Goal: Information Seeking & Learning: Learn about a topic

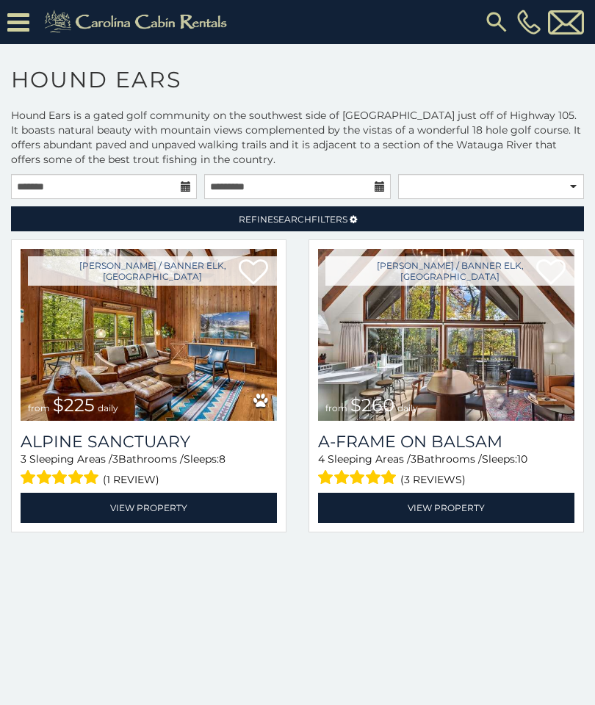
click at [490, 511] on link "View Property" at bounding box center [446, 508] width 256 height 30
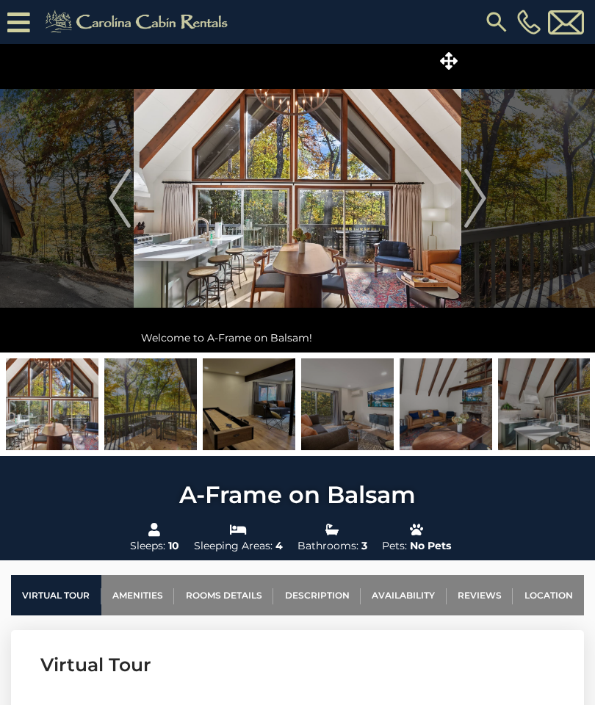
click at [53, 398] on img at bounding box center [52, 404] width 93 height 92
click at [475, 209] on img "Next" at bounding box center [475, 198] width 22 height 59
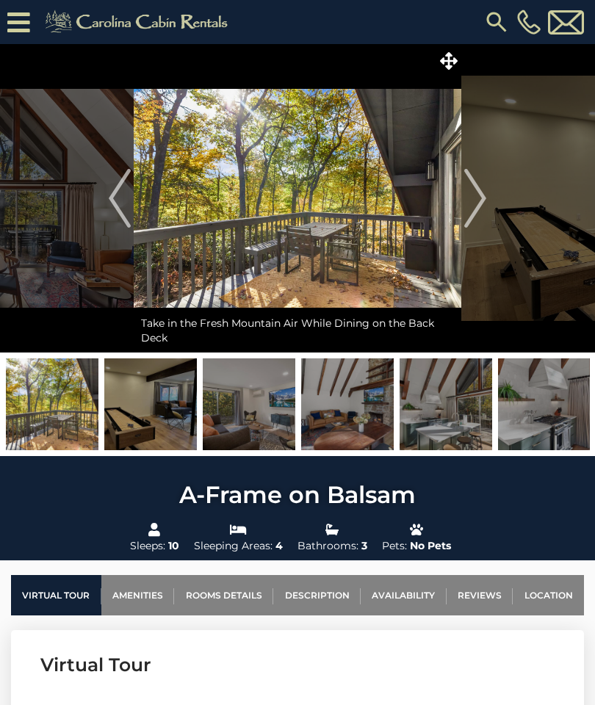
click at [482, 197] on img "Next" at bounding box center [475, 198] width 22 height 59
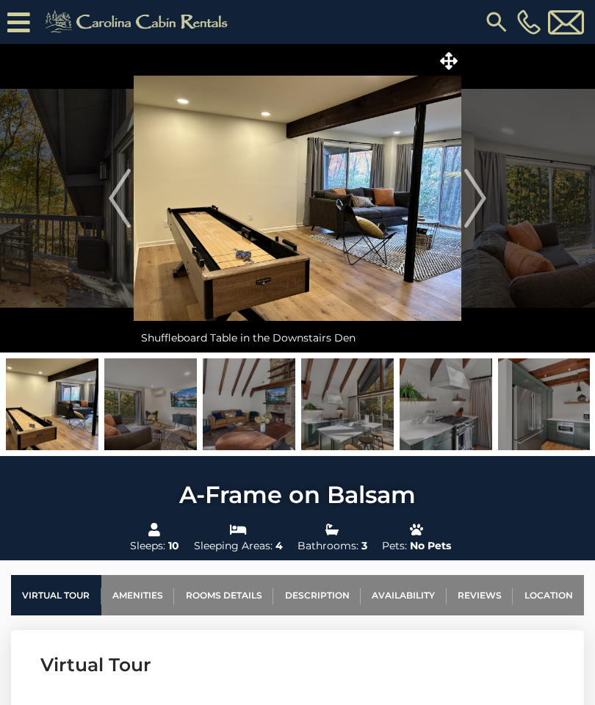
click at [475, 204] on img "Next" at bounding box center [475, 198] width 22 height 59
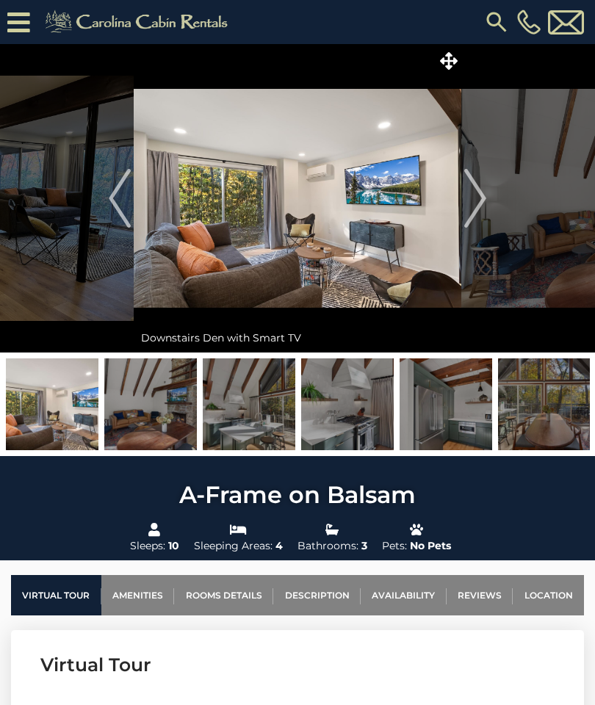
click at [488, 199] on button "Next" at bounding box center [475, 198] width 28 height 309
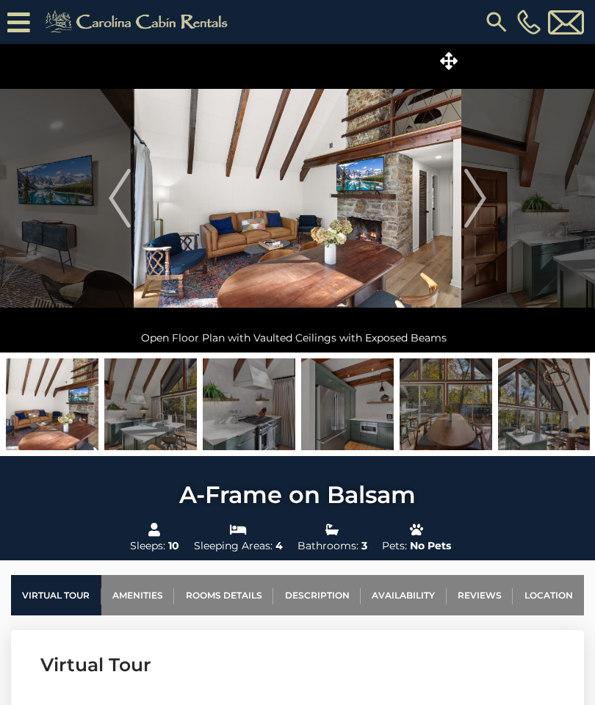
click at [481, 195] on img "Next" at bounding box center [475, 198] width 22 height 59
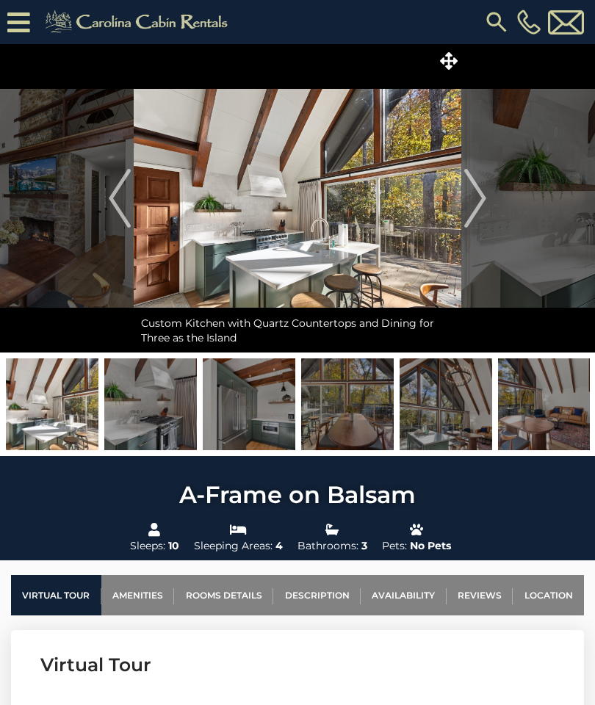
click at [478, 196] on img "Next" at bounding box center [475, 198] width 22 height 59
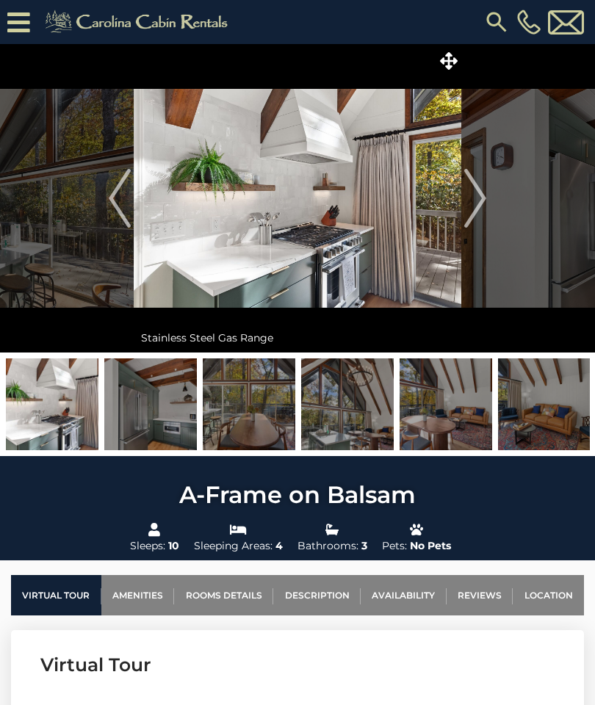
click at [473, 203] on img "Next" at bounding box center [475, 198] width 22 height 59
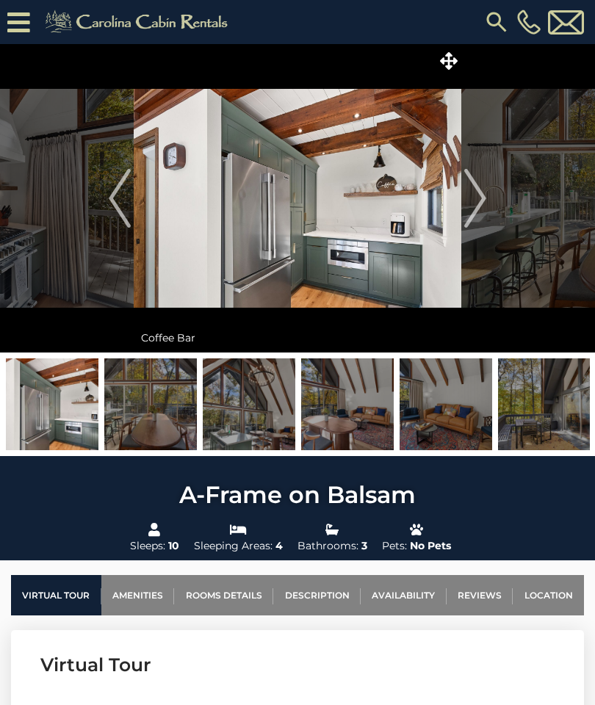
click at [468, 206] on img "Next" at bounding box center [475, 198] width 22 height 59
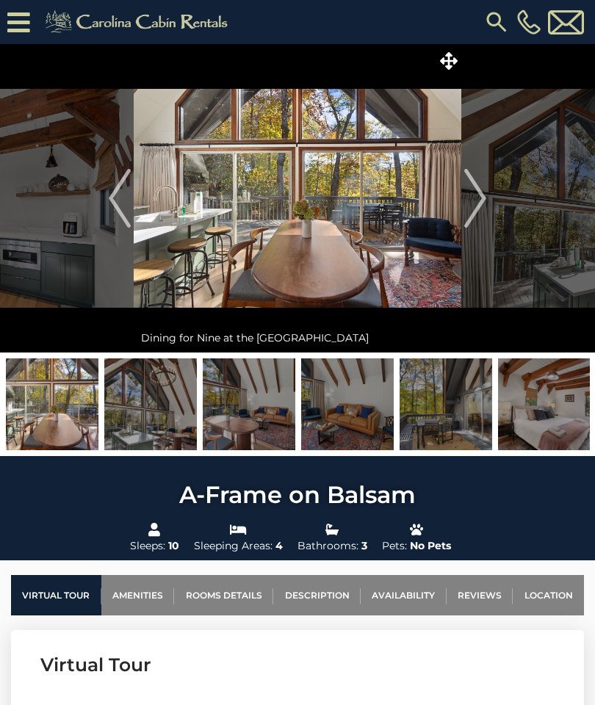
click at [485, 201] on img "Next" at bounding box center [475, 198] width 22 height 59
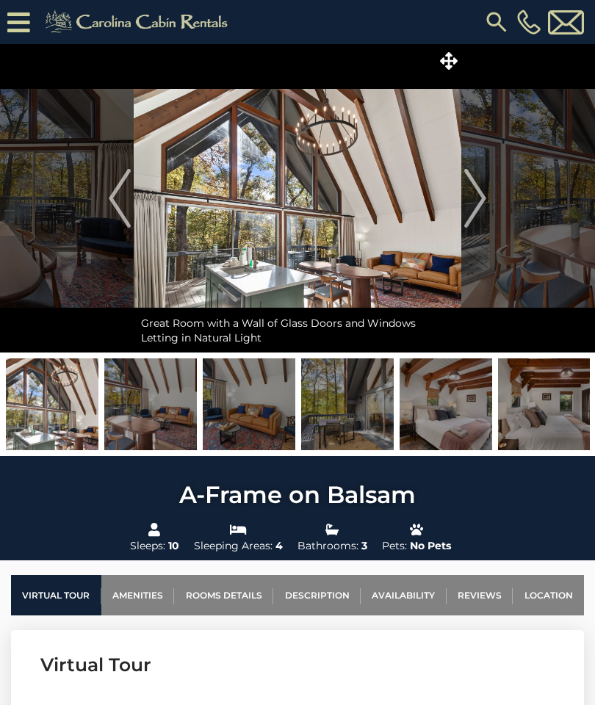
click at [481, 195] on img "Next" at bounding box center [475, 198] width 22 height 59
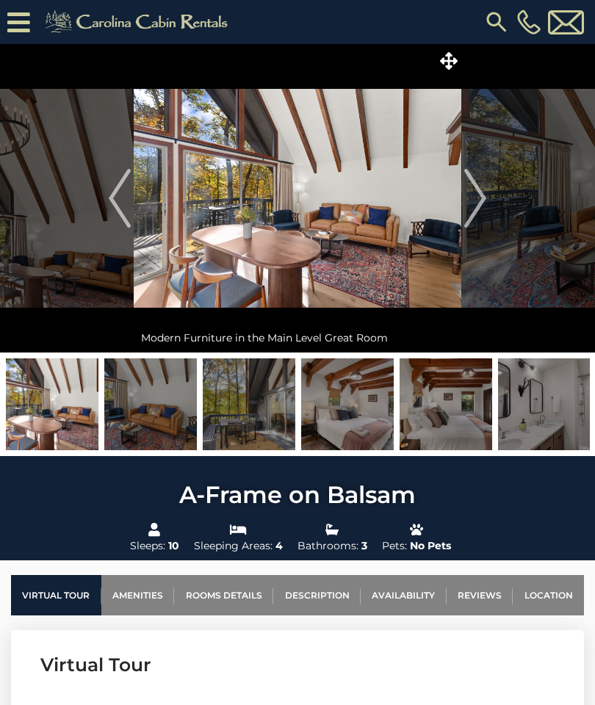
click at [469, 197] on img "Next" at bounding box center [475, 198] width 22 height 59
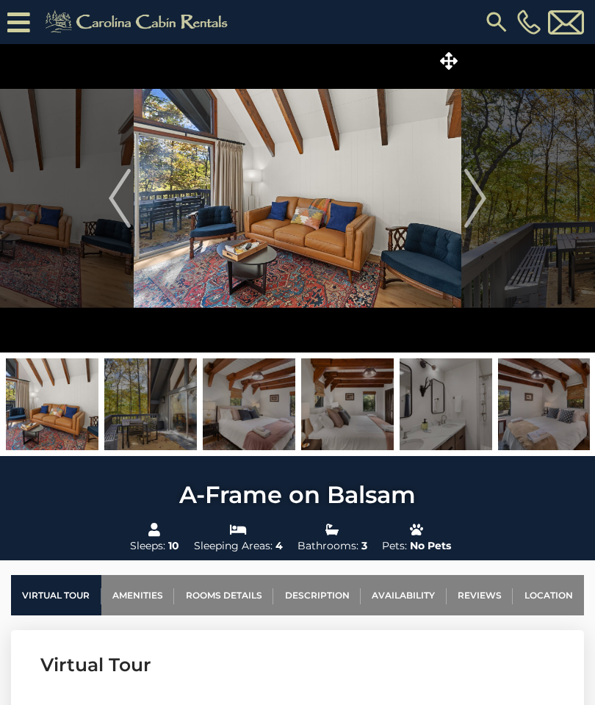
click at [478, 197] on img "Next" at bounding box center [475, 198] width 22 height 59
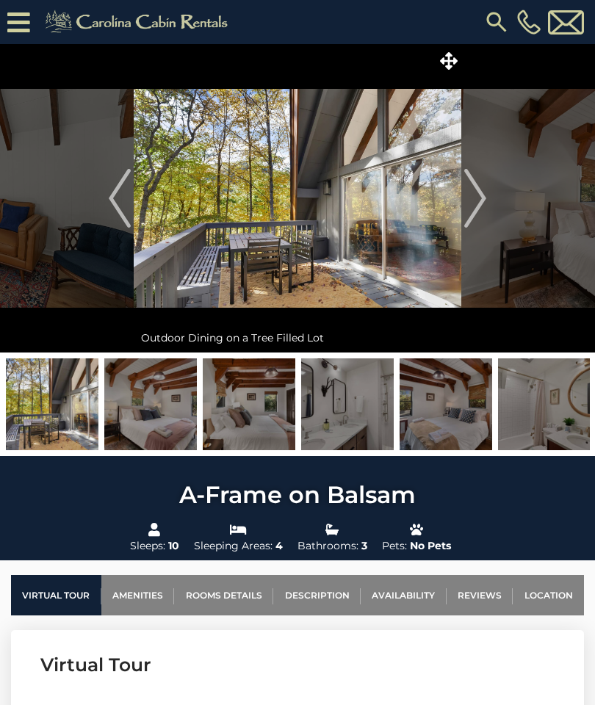
click at [477, 199] on img "Next" at bounding box center [475, 198] width 22 height 59
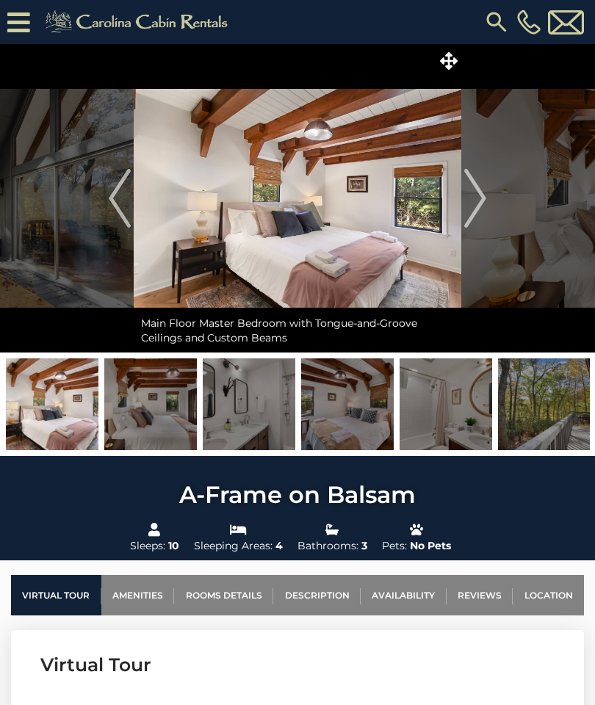
click at [488, 205] on button "Next" at bounding box center [475, 198] width 28 height 309
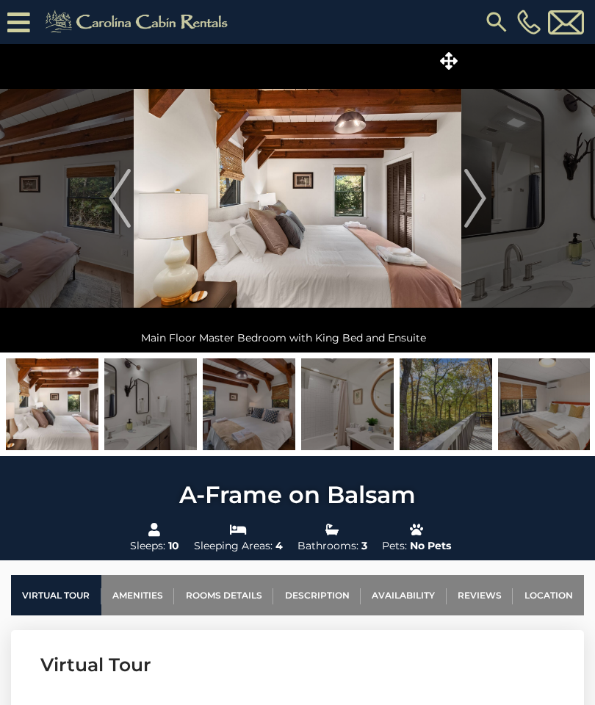
click at [475, 204] on img "Next" at bounding box center [475, 198] width 22 height 59
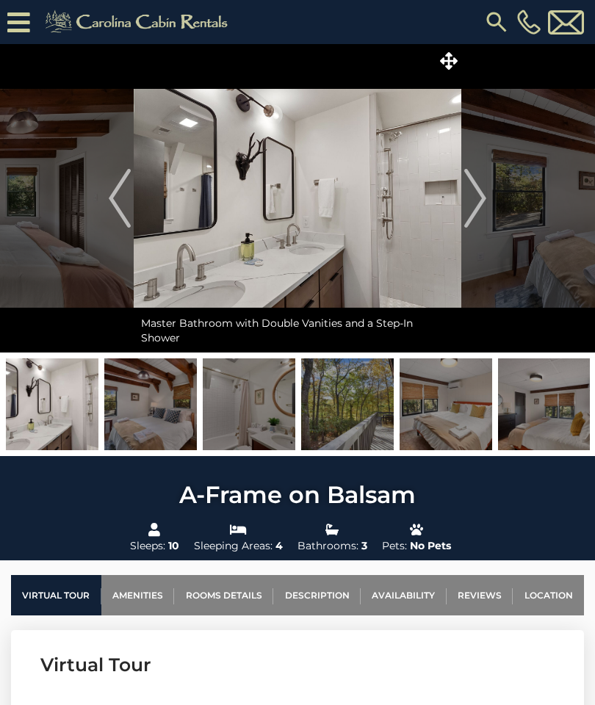
click at [478, 198] on img "Next" at bounding box center [475, 198] width 22 height 59
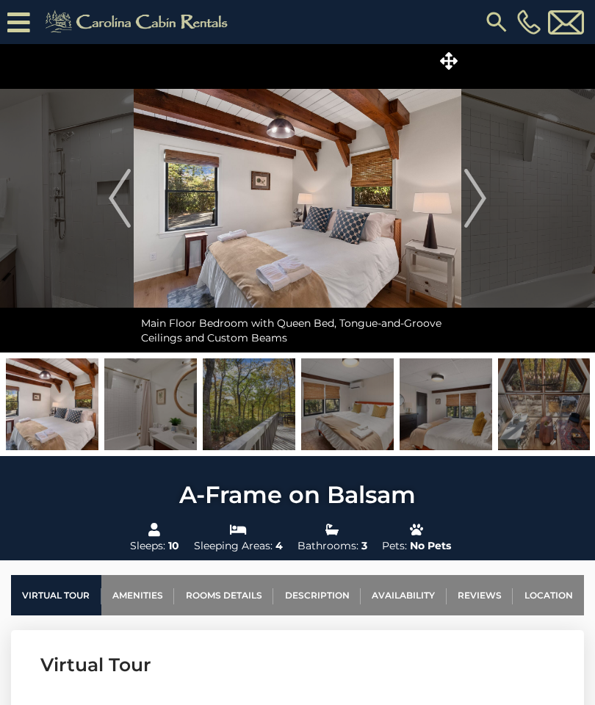
click at [489, 197] on button "Next" at bounding box center [475, 198] width 28 height 309
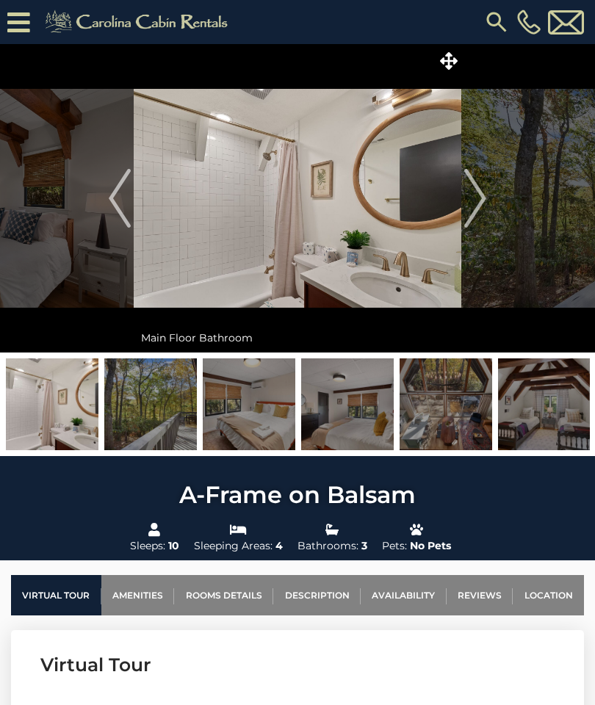
click at [480, 200] on img "Next" at bounding box center [475, 198] width 22 height 59
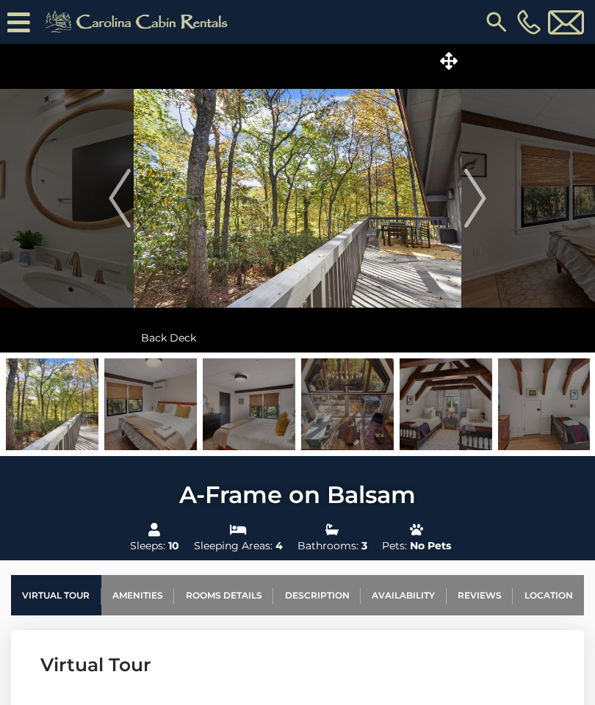
click at [486, 201] on img "Next" at bounding box center [475, 198] width 22 height 59
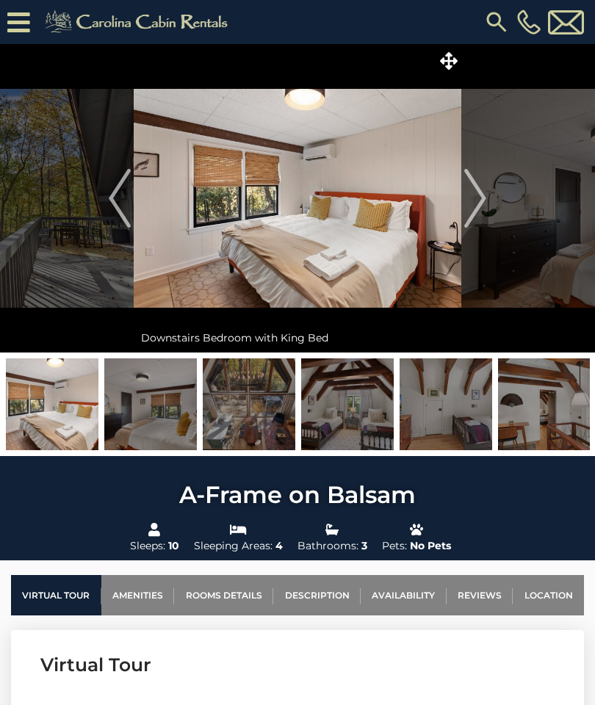
click at [486, 198] on img "Next" at bounding box center [475, 198] width 22 height 59
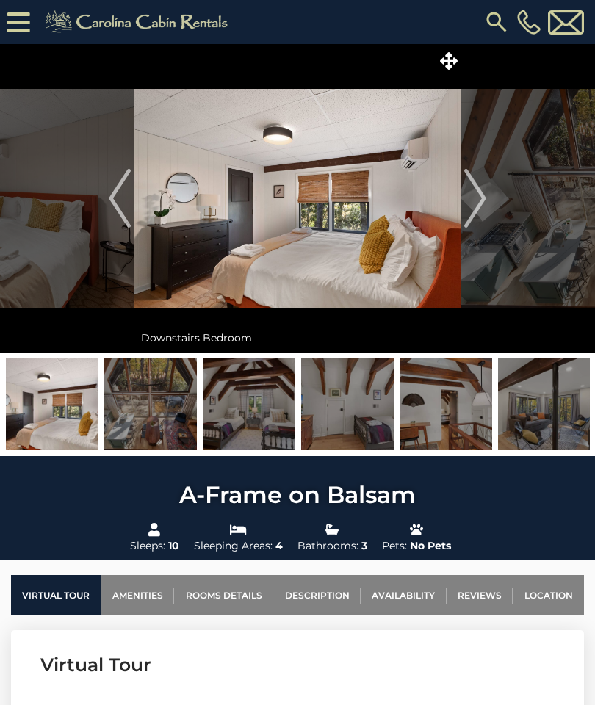
click at [483, 206] on img "Next" at bounding box center [475, 198] width 22 height 59
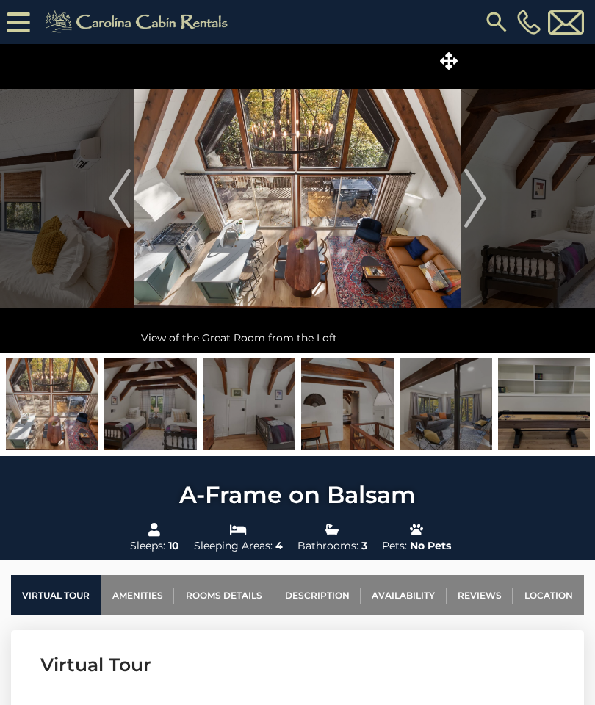
click at [486, 204] on img "Next" at bounding box center [475, 198] width 22 height 59
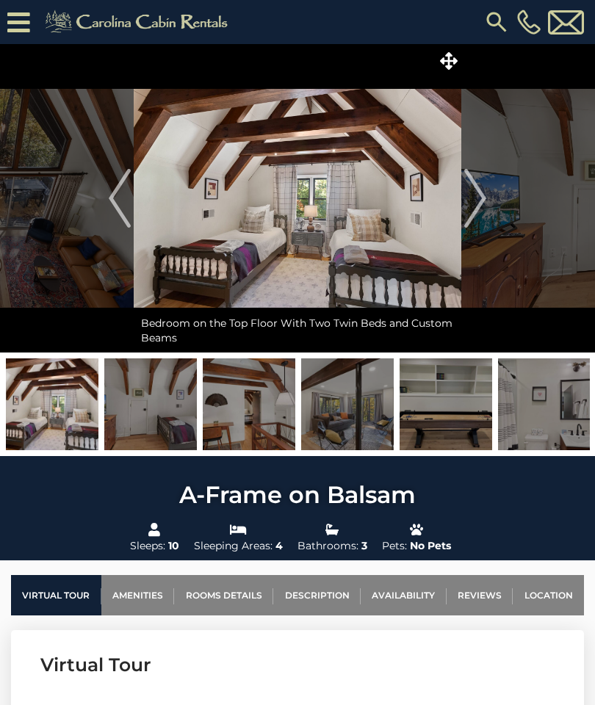
click at [485, 209] on img "Next" at bounding box center [475, 198] width 22 height 59
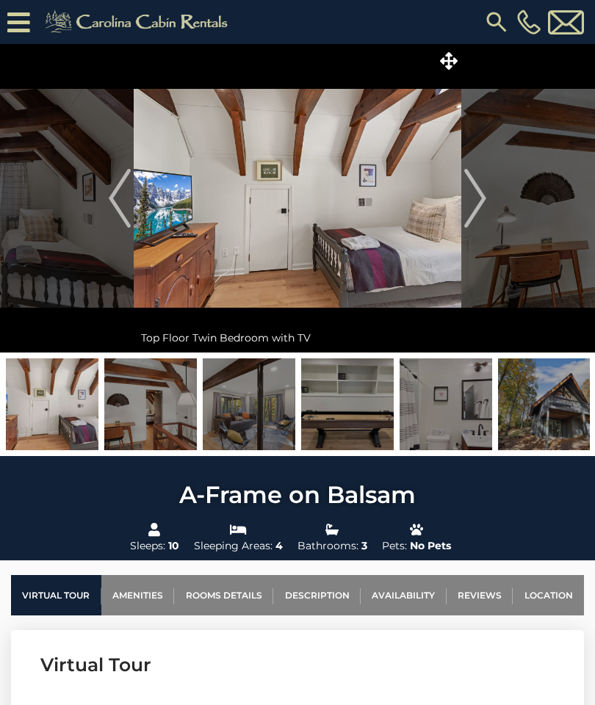
click at [481, 201] on img "Next" at bounding box center [475, 198] width 22 height 59
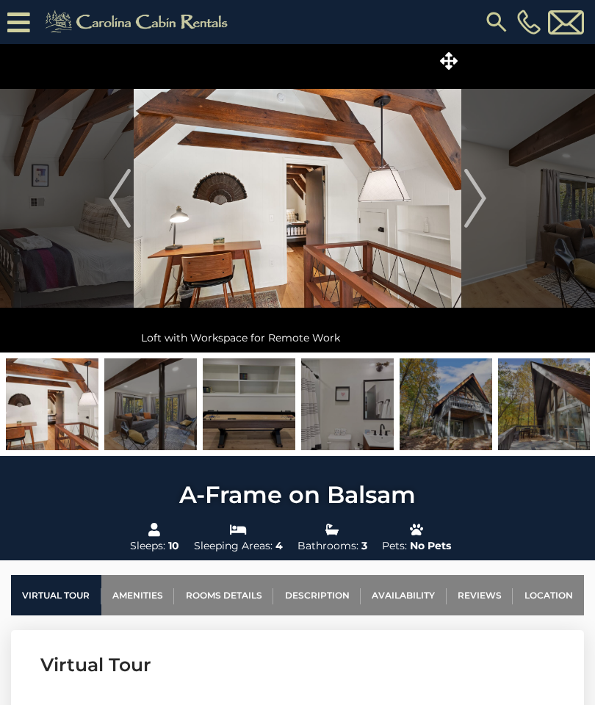
click at [478, 198] on img "Next" at bounding box center [475, 198] width 22 height 59
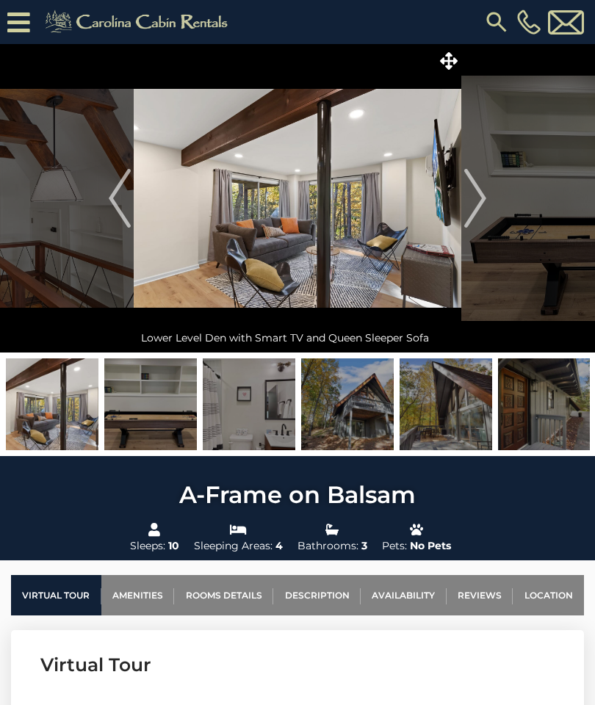
click at [483, 203] on img "Next" at bounding box center [475, 198] width 22 height 59
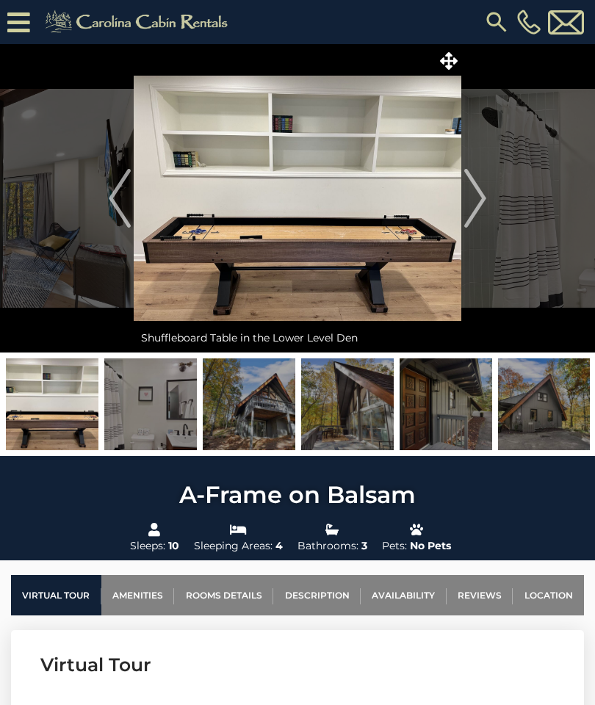
click at [474, 194] on img "Next" at bounding box center [475, 198] width 22 height 59
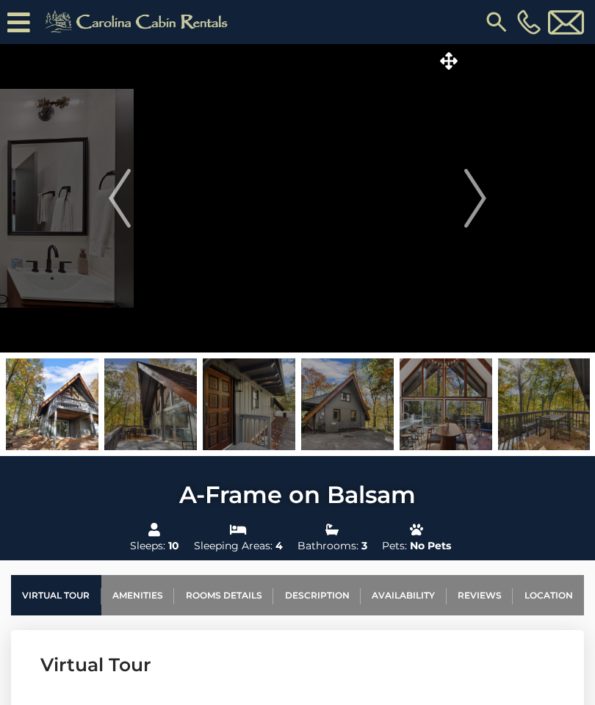
click at [473, 195] on img "Next" at bounding box center [475, 198] width 22 height 59
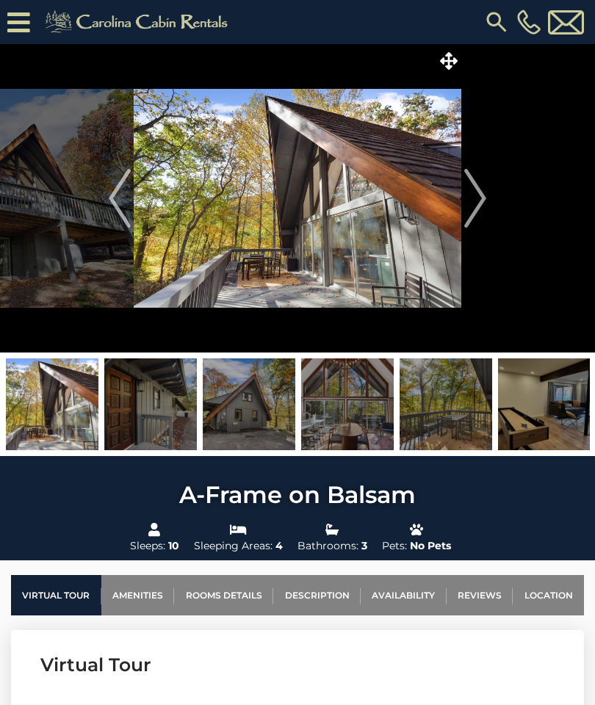
click at [478, 199] on img "Next" at bounding box center [475, 198] width 22 height 59
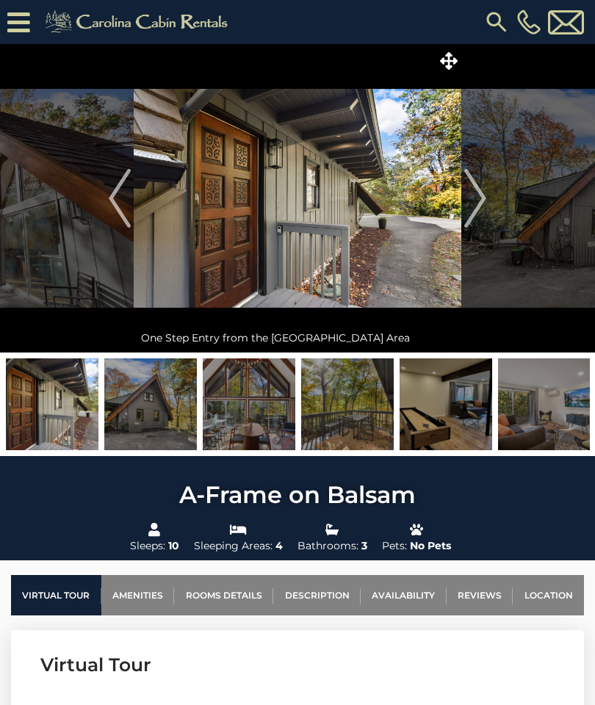
click at [468, 204] on img "Next" at bounding box center [475, 198] width 22 height 59
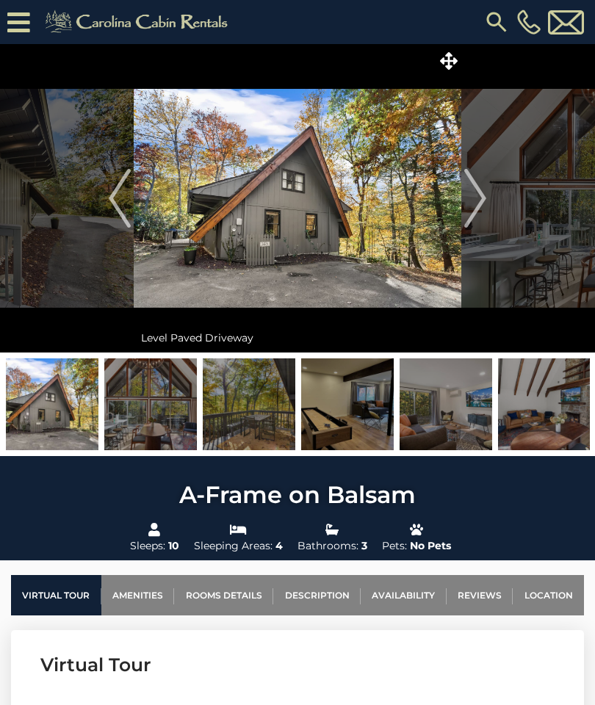
click at [480, 208] on img "Next" at bounding box center [475, 198] width 22 height 59
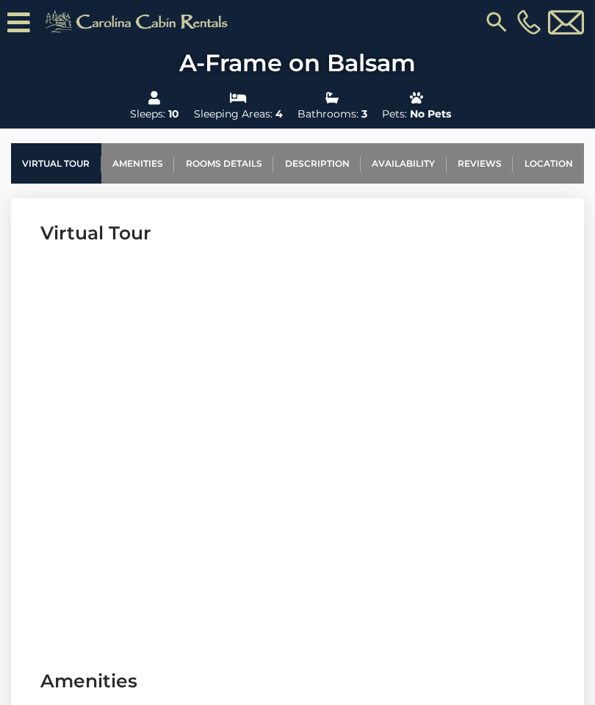
scroll to position [520, 0]
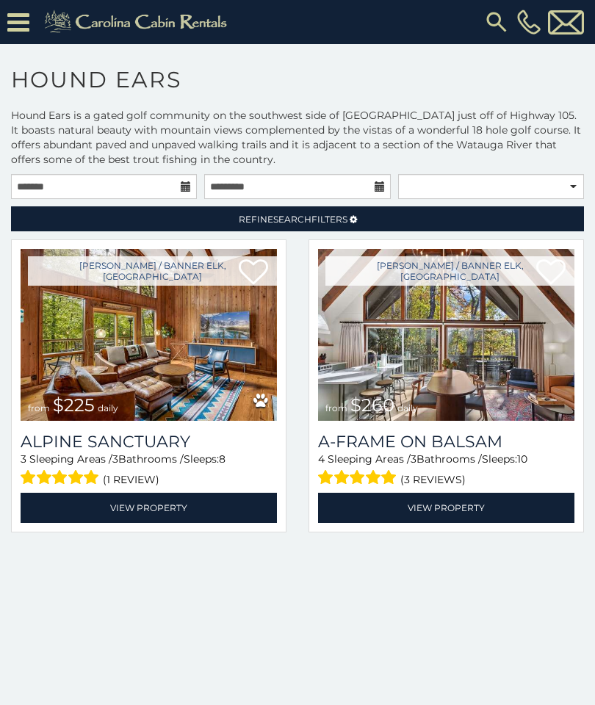
click at [184, 508] on link "View Property" at bounding box center [149, 508] width 256 height 30
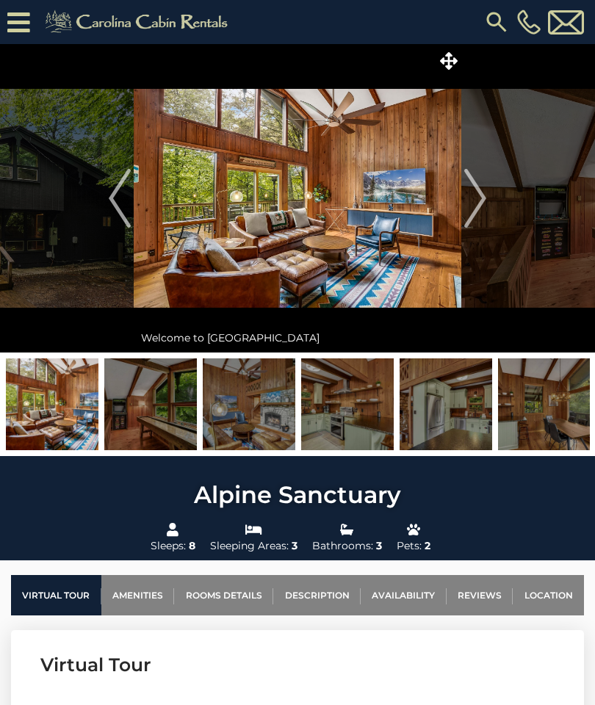
click at [482, 203] on img "Next" at bounding box center [475, 198] width 22 height 59
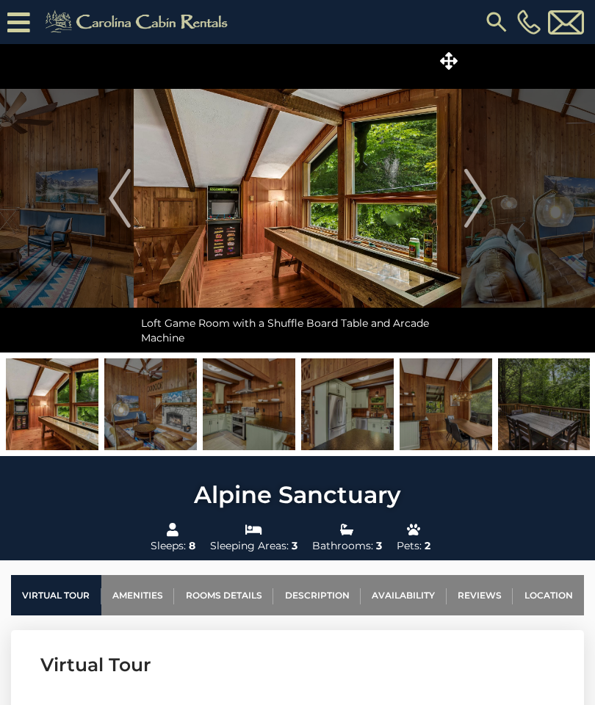
click at [474, 203] on img "Next" at bounding box center [475, 198] width 22 height 59
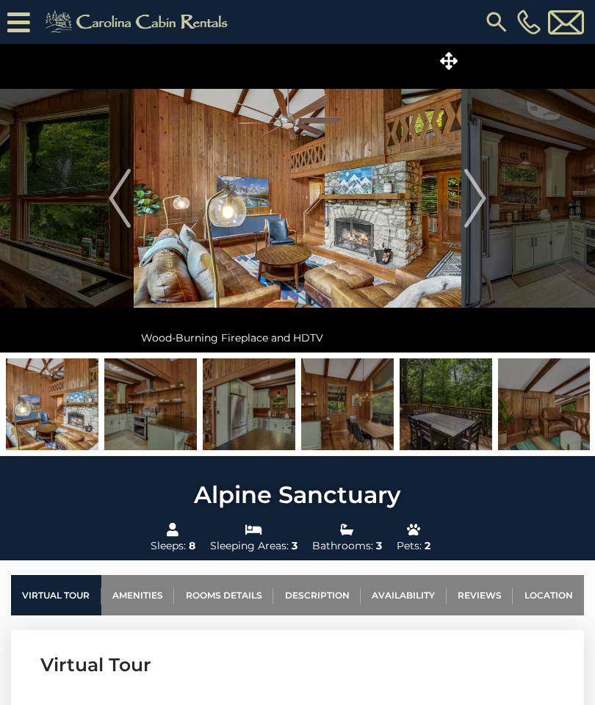
click at [478, 198] on img "Next" at bounding box center [475, 198] width 22 height 59
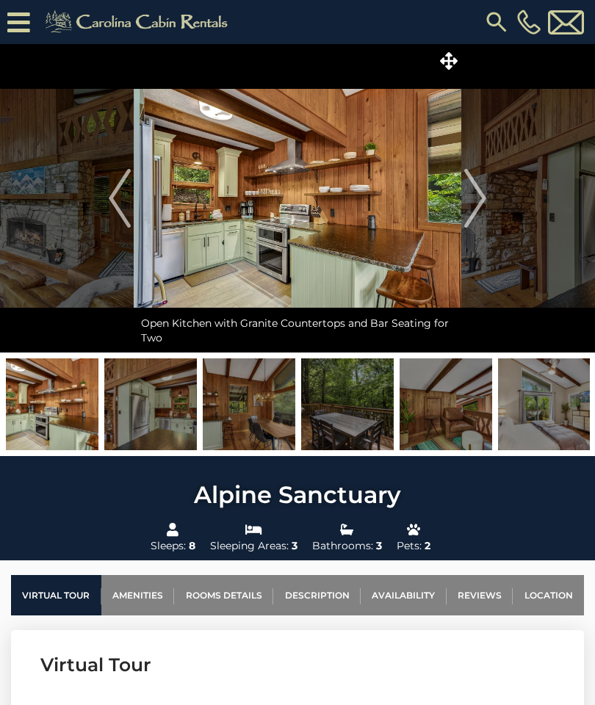
click at [476, 202] on img "Next" at bounding box center [475, 198] width 22 height 59
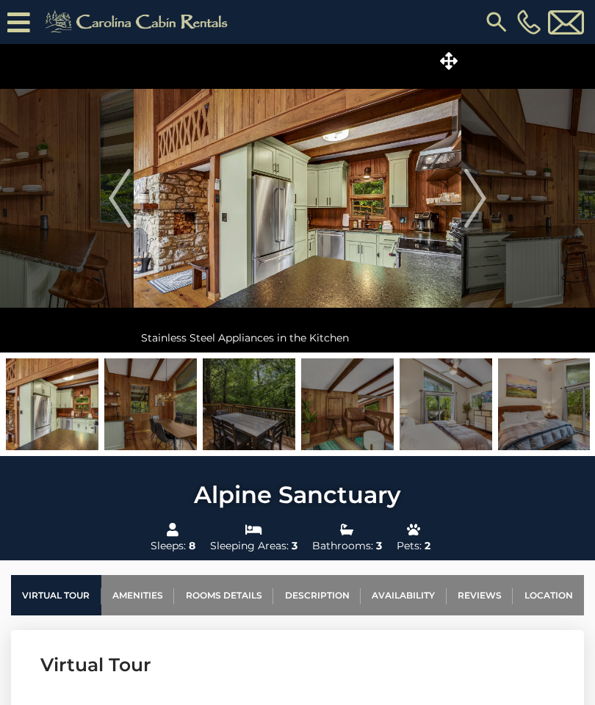
click at [480, 205] on img "Next" at bounding box center [475, 198] width 22 height 59
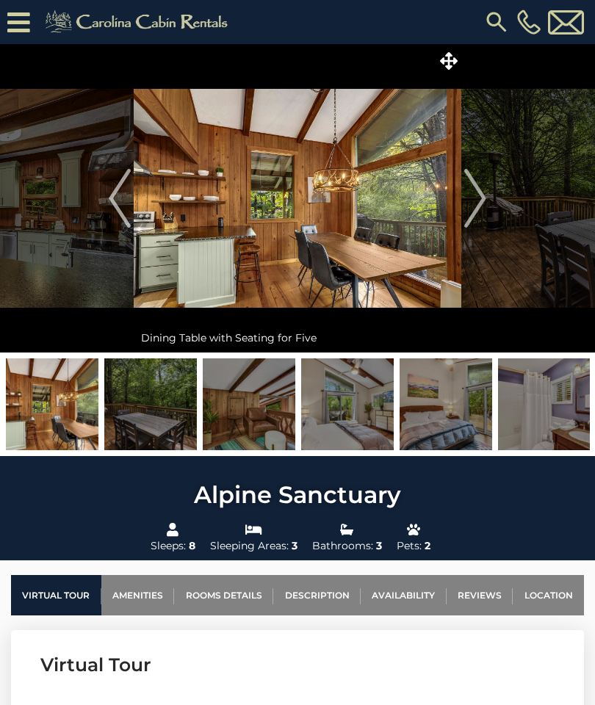
click at [488, 201] on button "Next" at bounding box center [475, 198] width 28 height 309
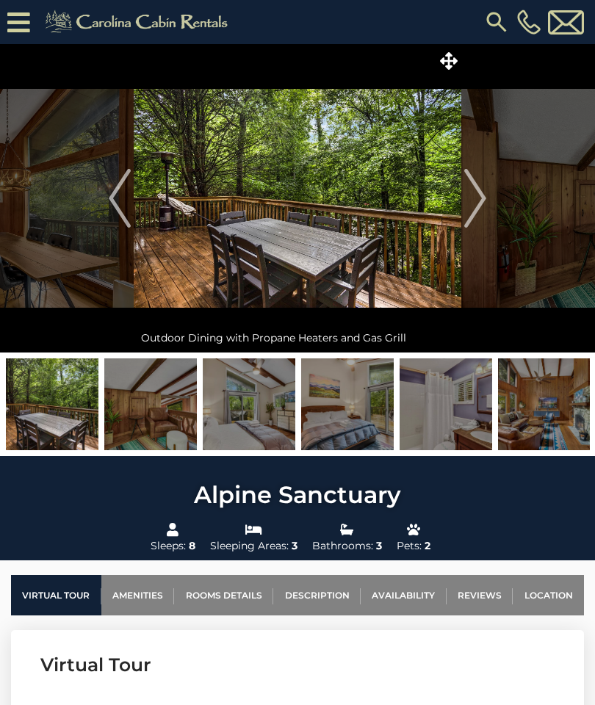
click at [129, 199] on img "Previous" at bounding box center [120, 198] width 22 height 59
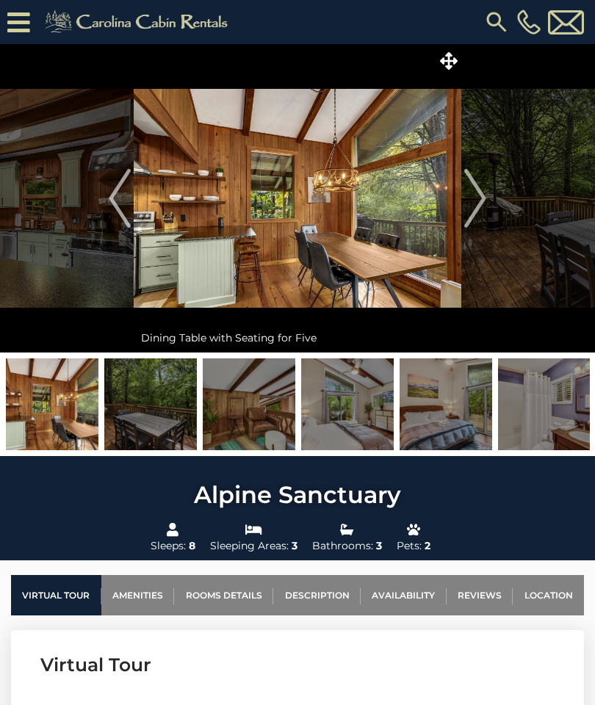
click at [478, 201] on img "Next" at bounding box center [475, 198] width 22 height 59
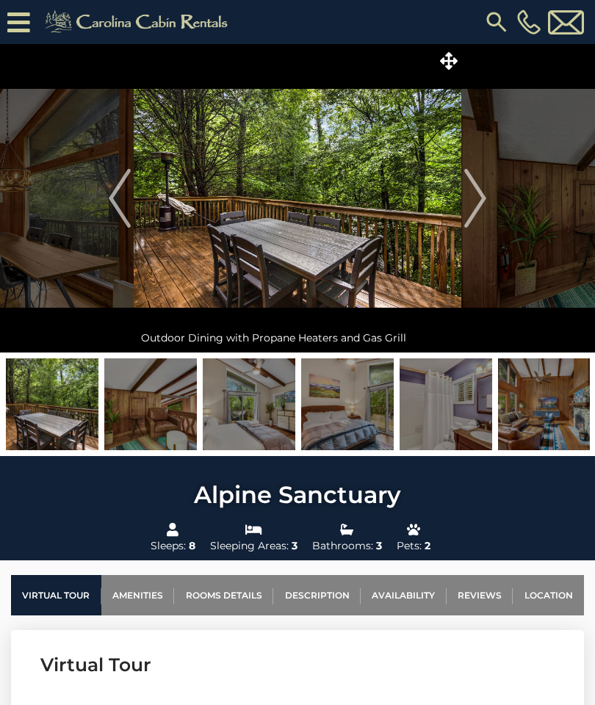
click at [471, 206] on img "Next" at bounding box center [475, 198] width 22 height 59
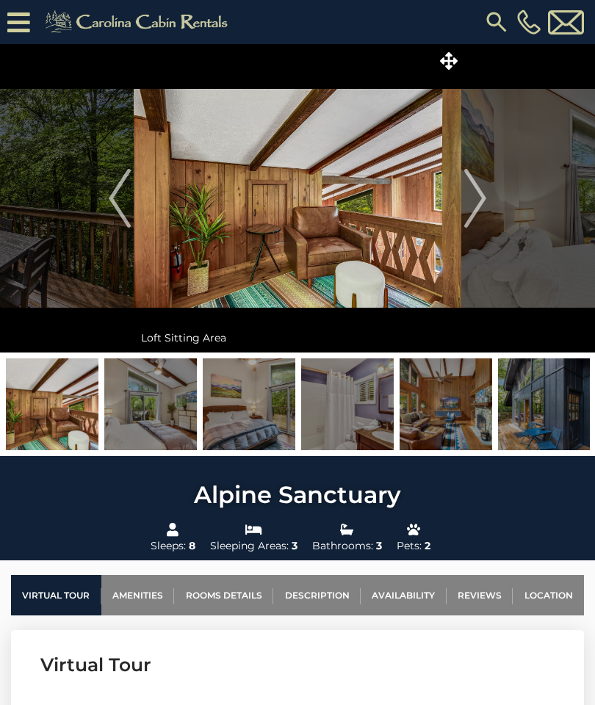
click at [480, 201] on img "Next" at bounding box center [475, 198] width 22 height 59
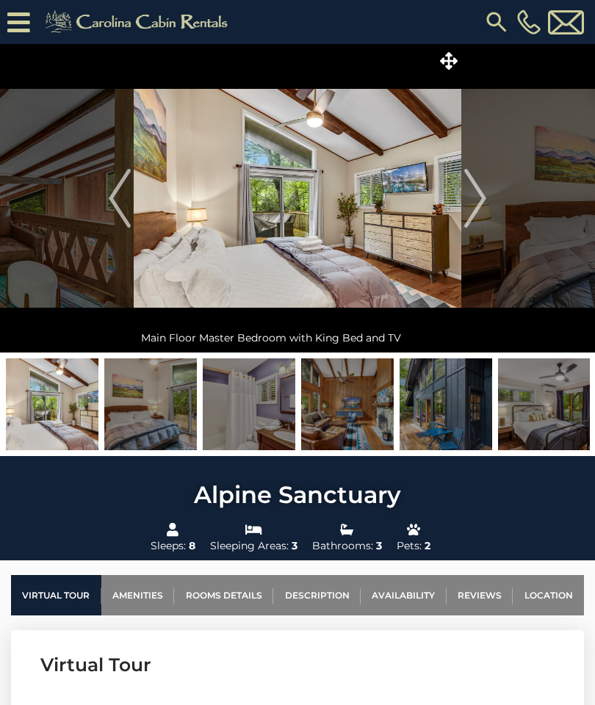
click at [480, 207] on img "Next" at bounding box center [475, 198] width 22 height 59
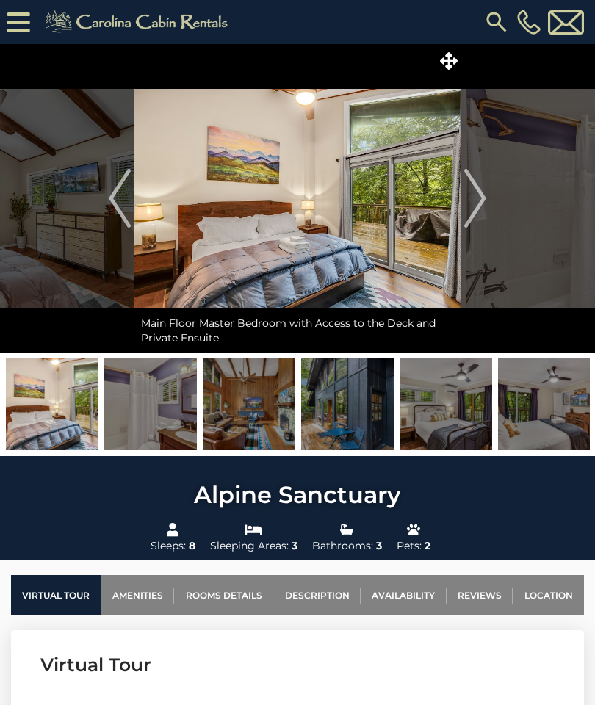
click at [480, 201] on img "Next" at bounding box center [475, 198] width 22 height 59
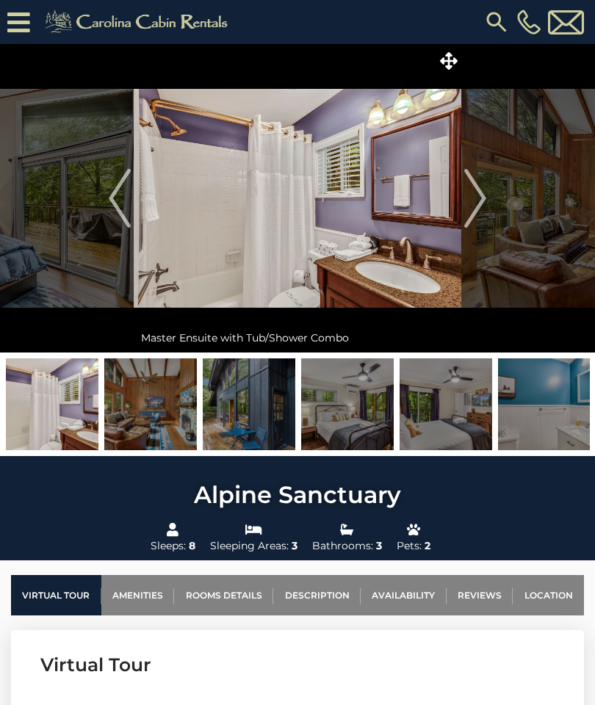
click at [478, 199] on img "Next" at bounding box center [475, 198] width 22 height 59
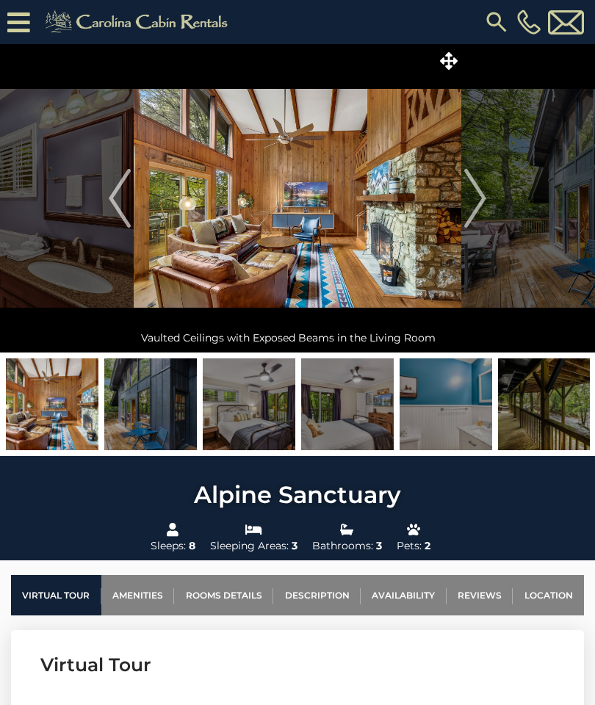
click at [486, 188] on img "Next" at bounding box center [475, 198] width 22 height 59
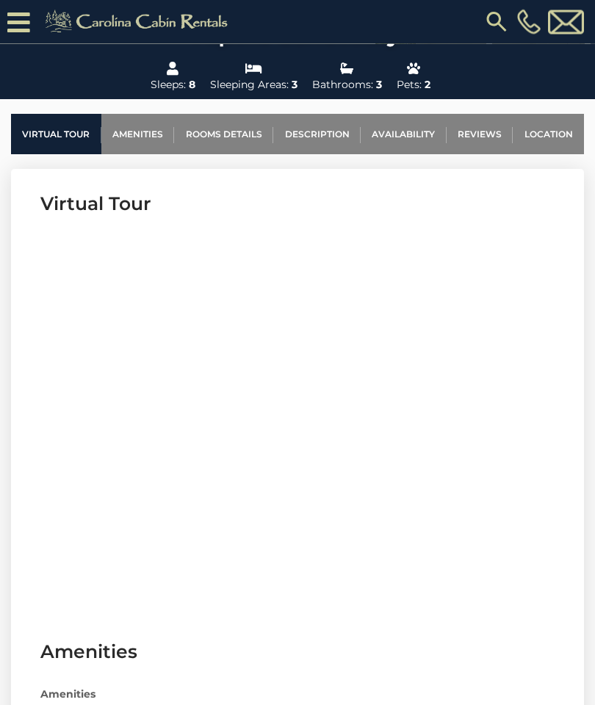
scroll to position [494, 0]
